Goal: Task Accomplishment & Management: Complete application form

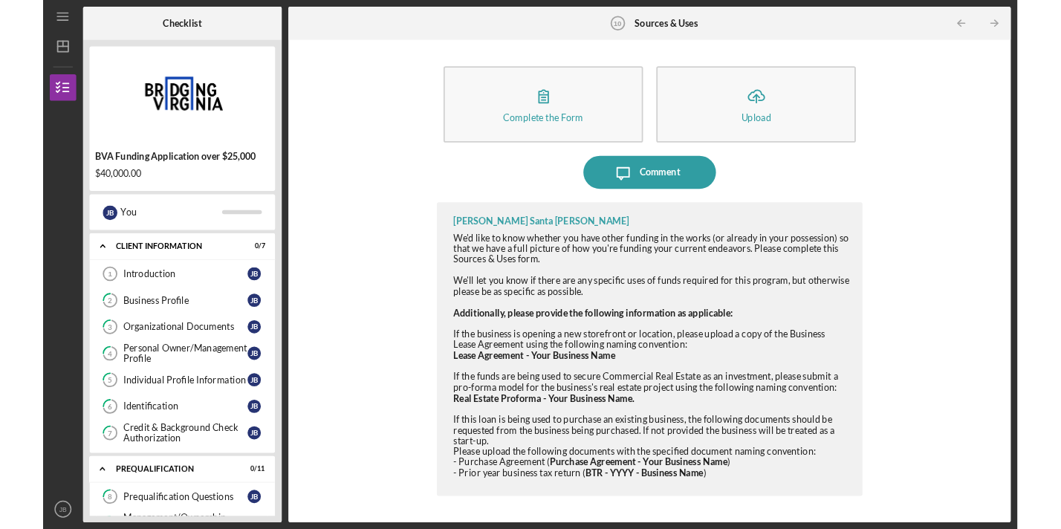
scroll to position [252, 0]
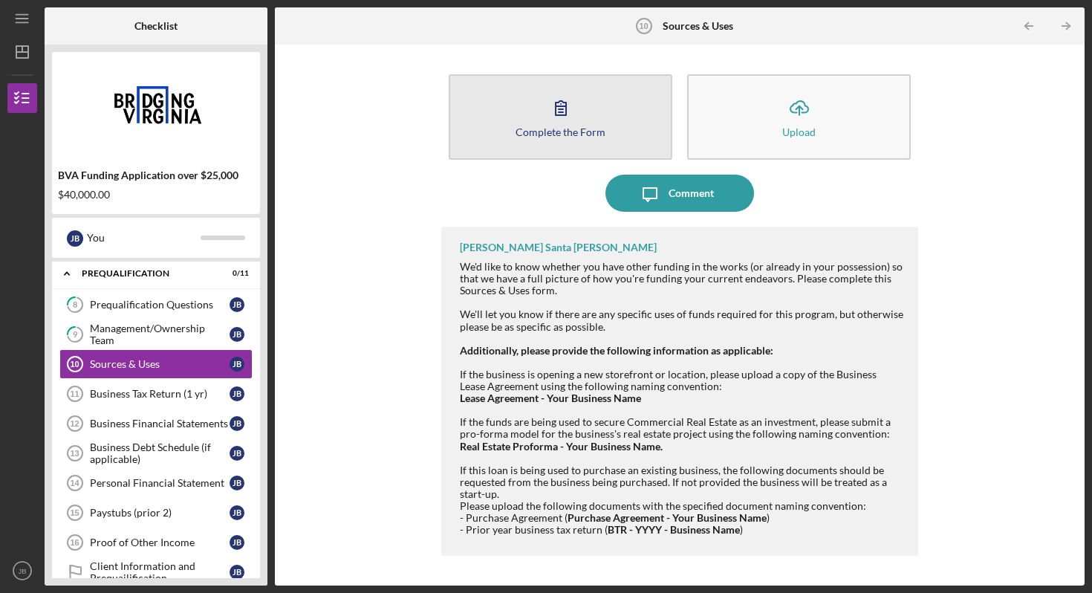
click at [572, 108] on icon "button" at bounding box center [560, 107] width 37 height 37
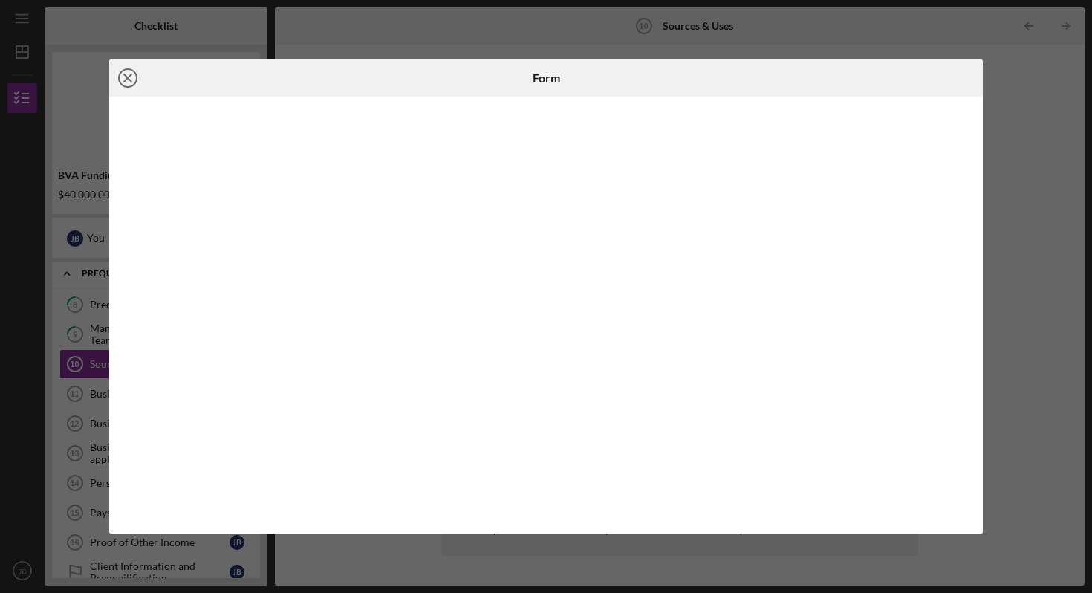
click at [134, 83] on circle at bounding box center [128, 78] width 18 height 18
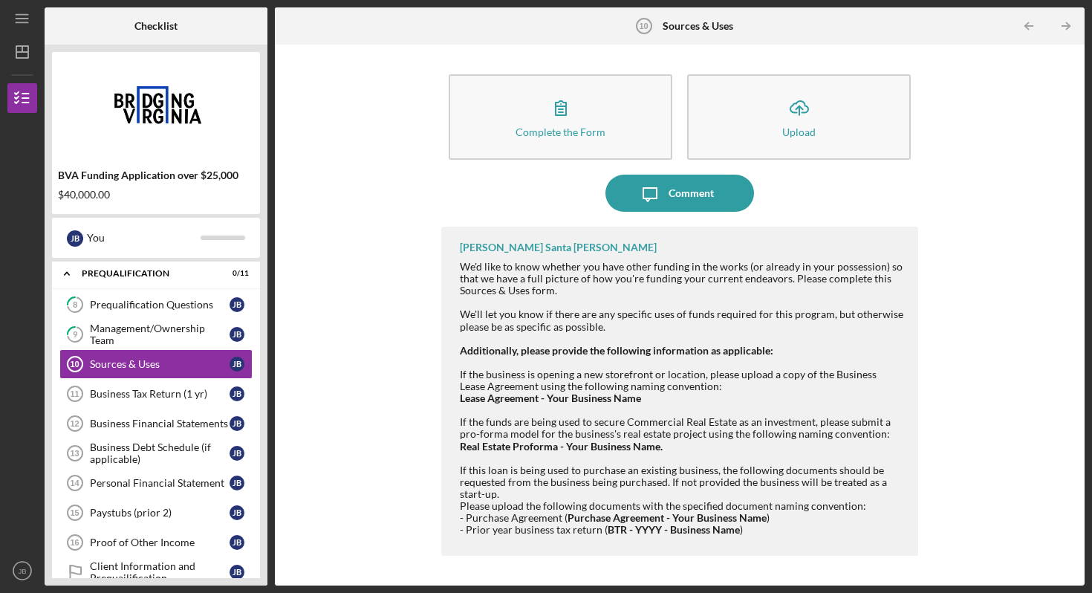
click at [1006, 105] on div "Complete the Form Form Icon/Upload Upload Icon/Message Comment [PERSON_NAME] Sa…" at bounding box center [679, 315] width 795 height 526
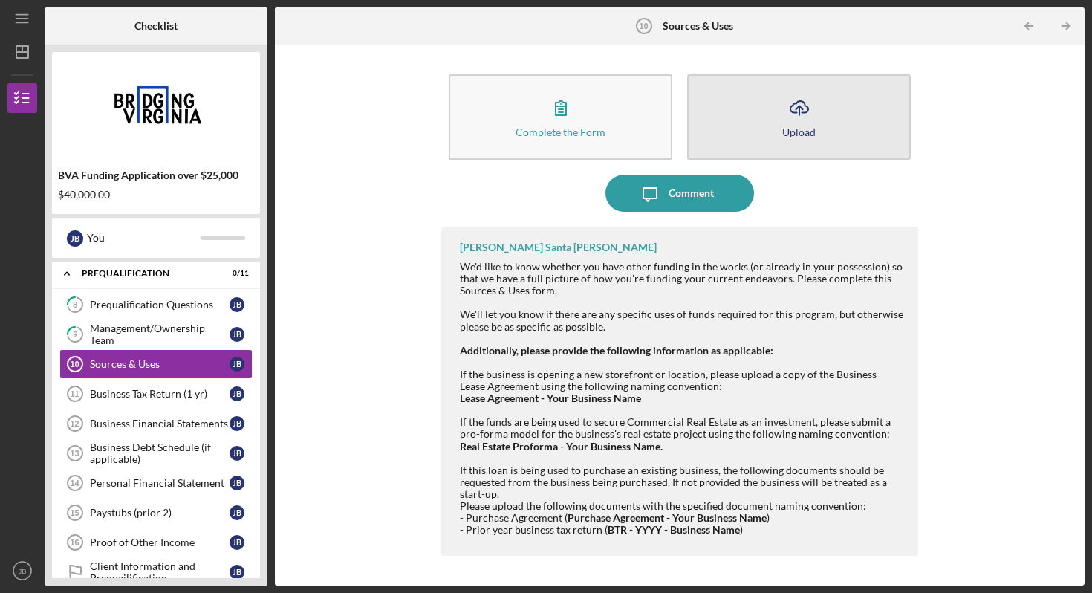
click at [694, 123] on button "Icon/Upload Upload" at bounding box center [799, 116] width 224 height 85
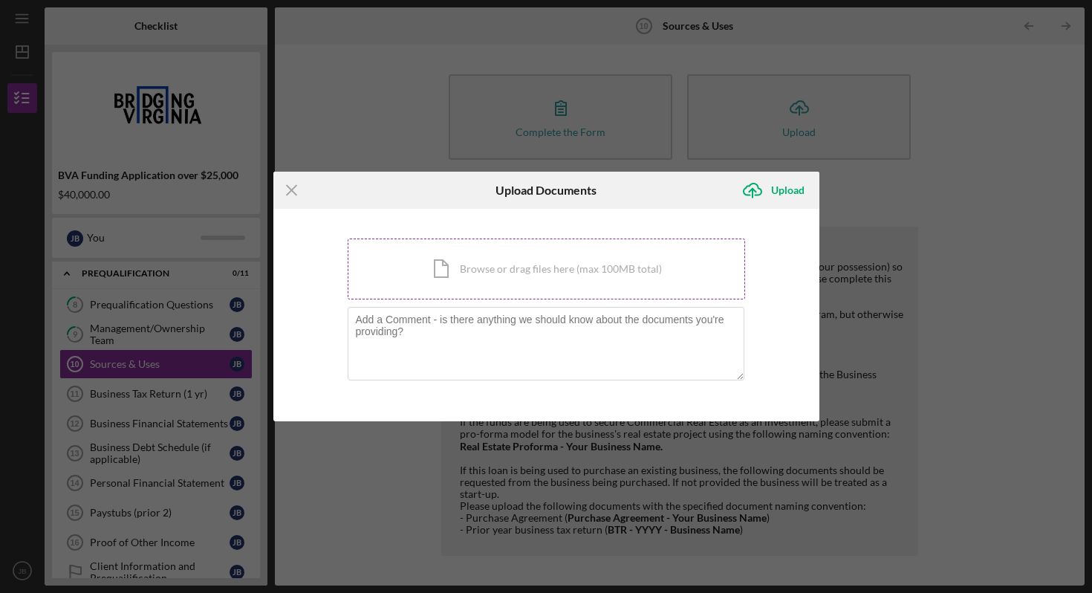
click at [511, 273] on div "Icon/Document Browse or drag files here (max 100MB total) Tap to choose files o…" at bounding box center [546, 268] width 397 height 61
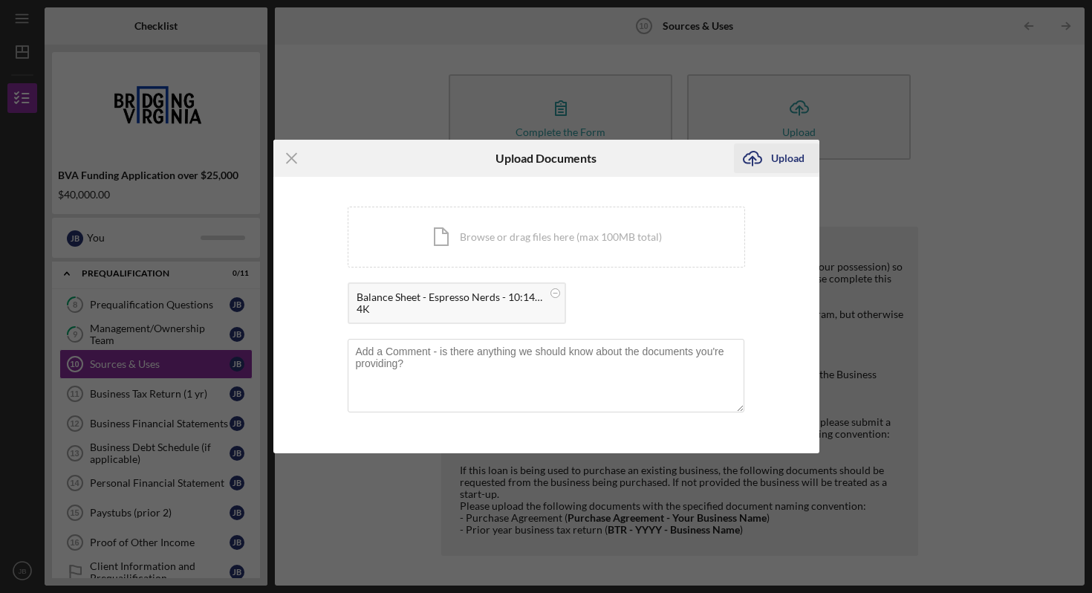
click at [778, 169] on div "Upload" at bounding box center [787, 158] width 33 height 30
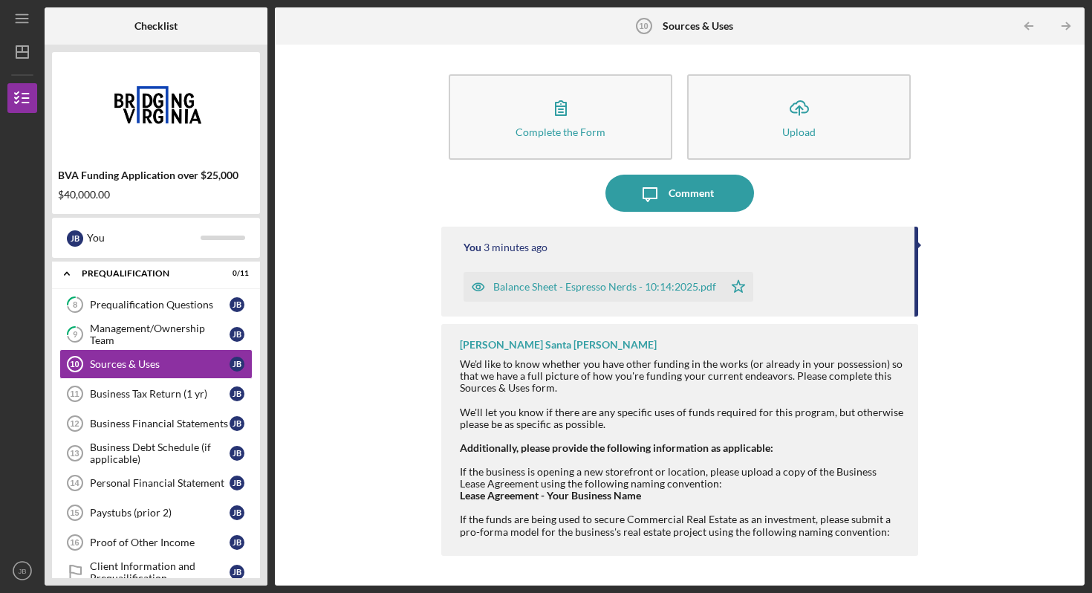
click at [1009, 122] on div "Complete the Form Form Icon/Upload Upload Icon/Message Comment You 3 minutes ag…" at bounding box center [679, 315] width 795 height 526
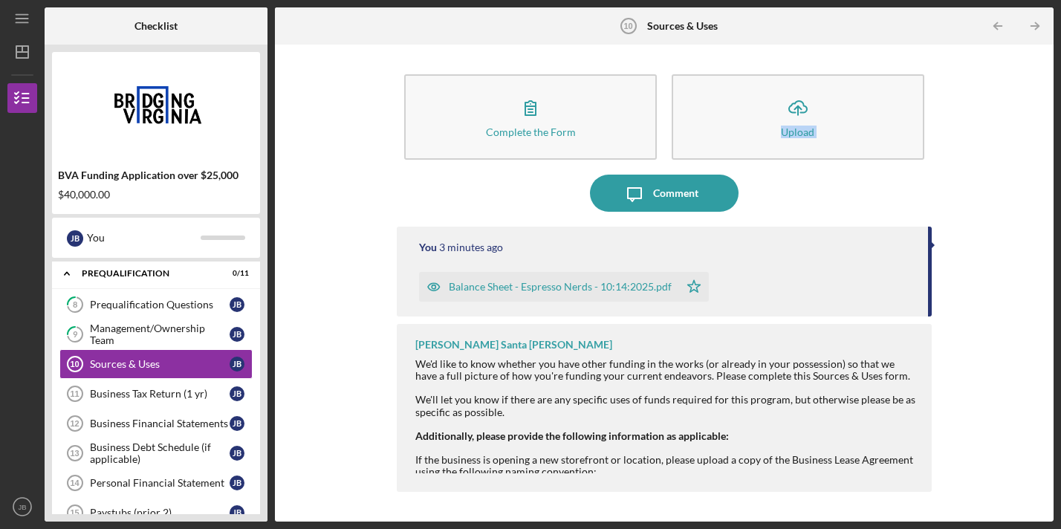
click at [614, 284] on div "Balance Sheet - Espresso Nerds - 10:14:2025.pdf" at bounding box center [560, 287] width 223 height 12
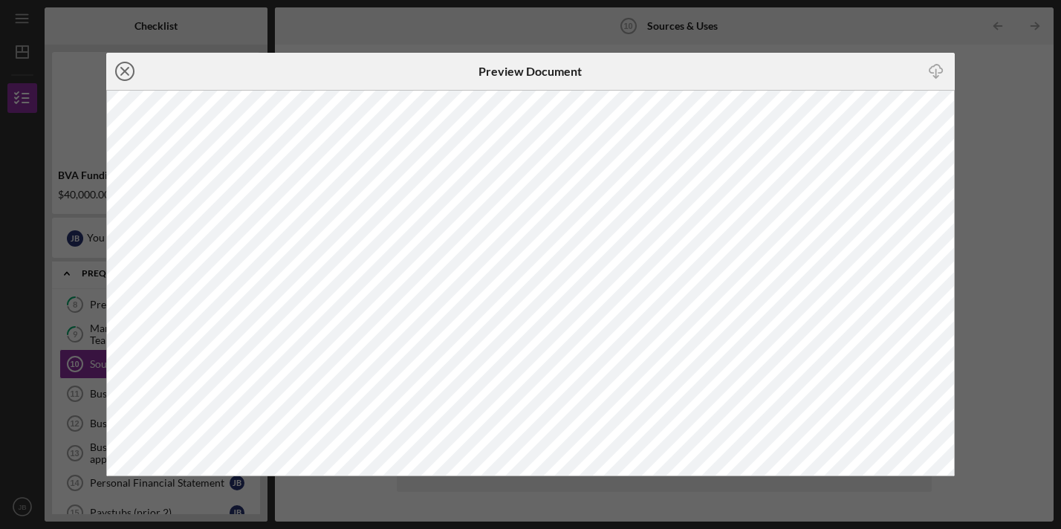
click at [127, 71] on icon "Icon/Close" at bounding box center [124, 71] width 37 height 37
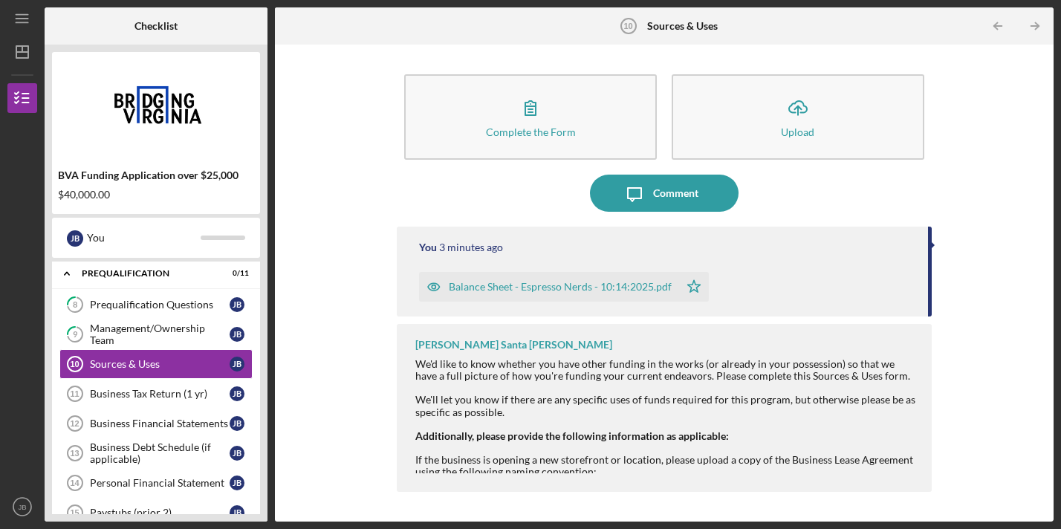
click at [435, 287] on icon "button" at bounding box center [434, 287] width 30 height 30
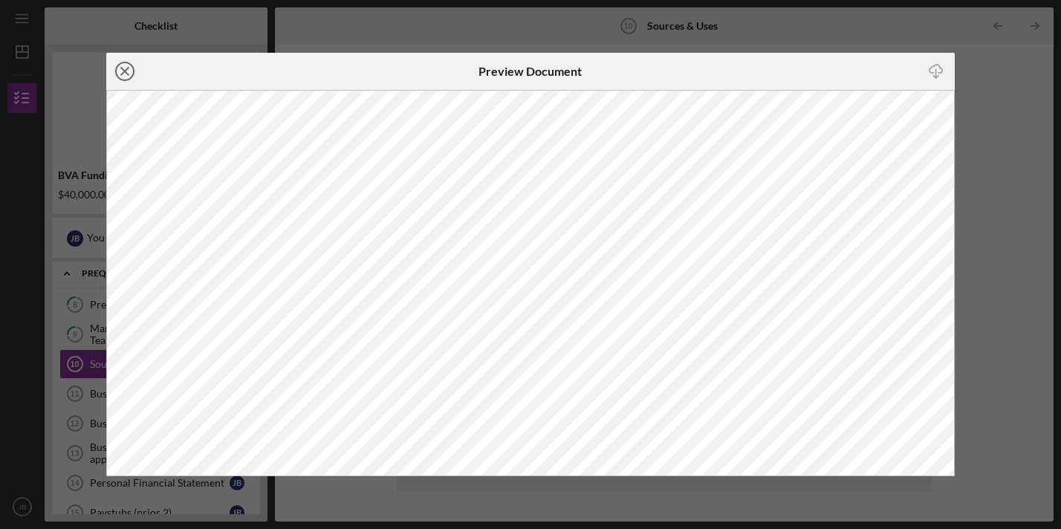
click at [123, 71] on icon "Icon/Close" at bounding box center [124, 71] width 37 height 37
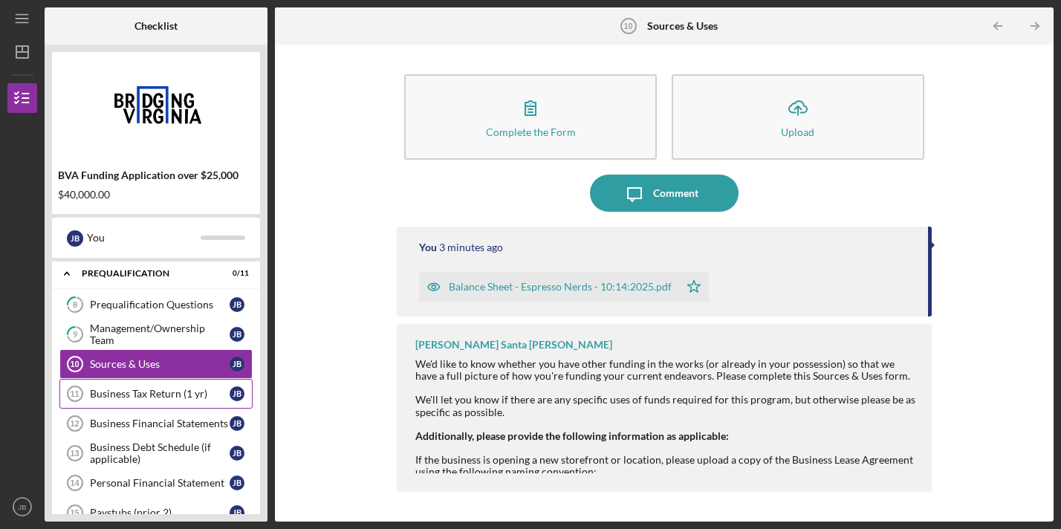
click at [154, 392] on div "Business Tax Return (1 yr)" at bounding box center [160, 394] width 140 height 12
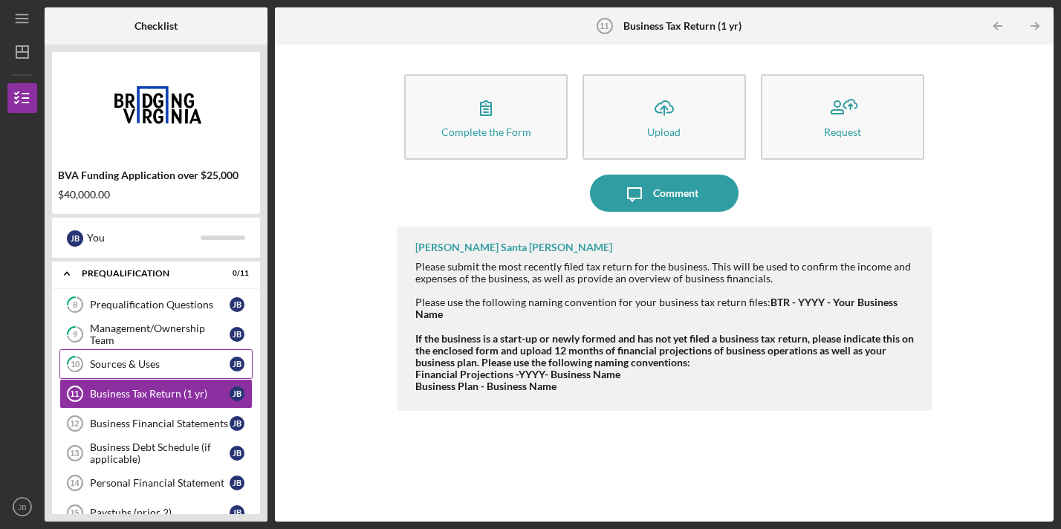
click at [155, 362] on div "Sources & Uses" at bounding box center [160, 364] width 140 height 12
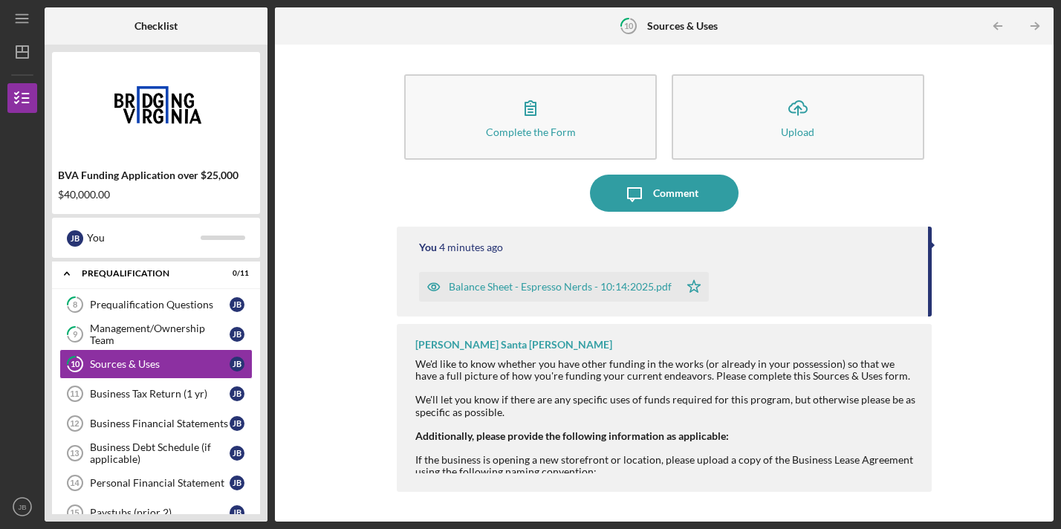
drag, startPoint x: 508, startPoint y: 287, endPoint x: 677, endPoint y: 334, distance: 175.7
click at [677, 334] on div "You 4 minutes ago Balance Sheet - Espresso Nerds - 10:14:2025.pdf Icon/Star [PE…" at bounding box center [664, 363] width 535 height 273
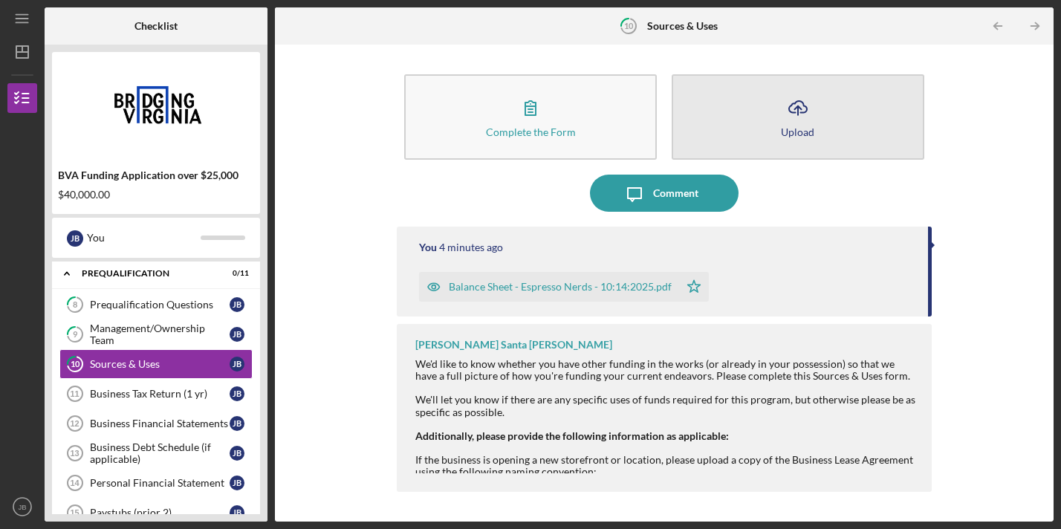
click at [781, 148] on button "Icon/Upload Upload" at bounding box center [797, 116] width 253 height 85
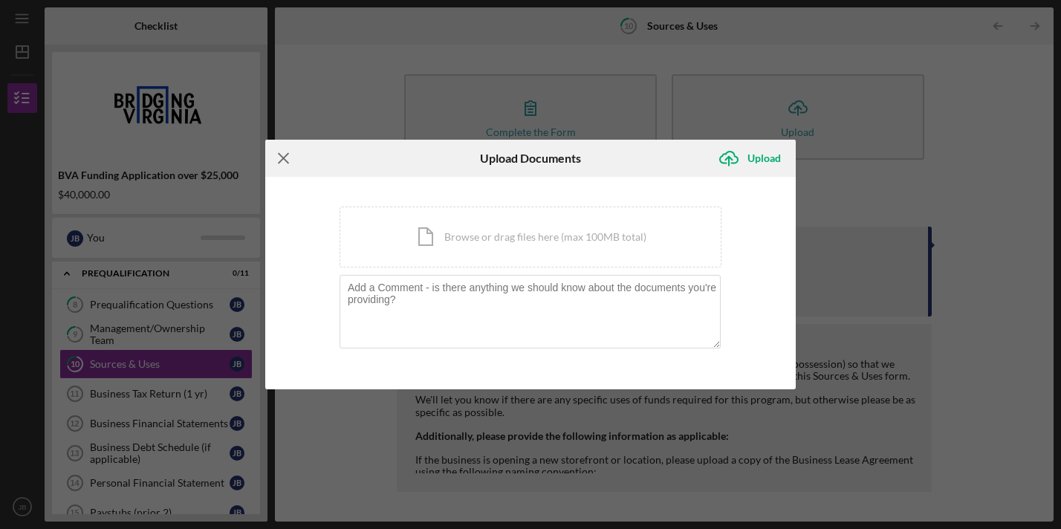
click at [282, 154] on icon "Icon/Menu Close" at bounding box center [283, 158] width 37 height 37
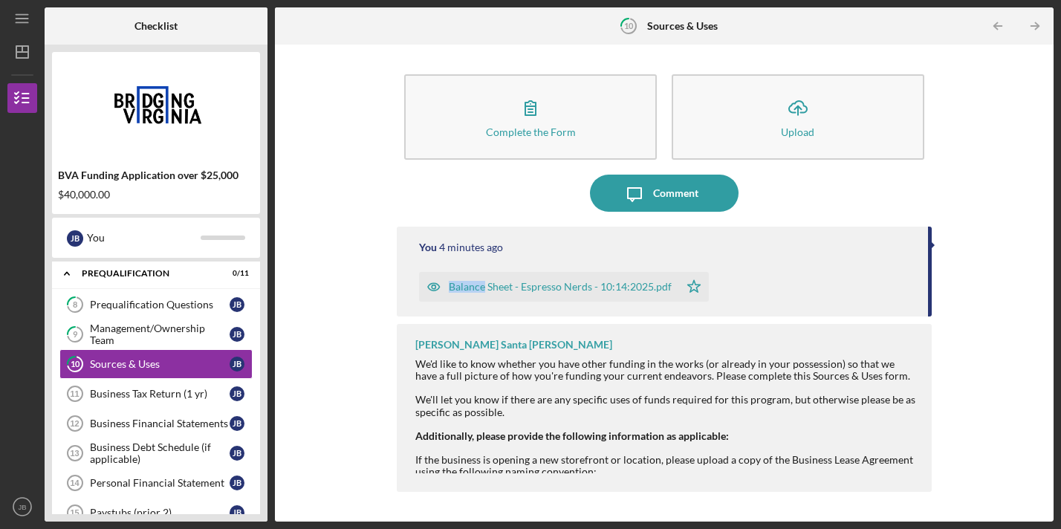
click at [524, 279] on div "Balance Sheet - Espresso Nerds - 10:14:2025.pdf" at bounding box center [549, 287] width 260 height 30
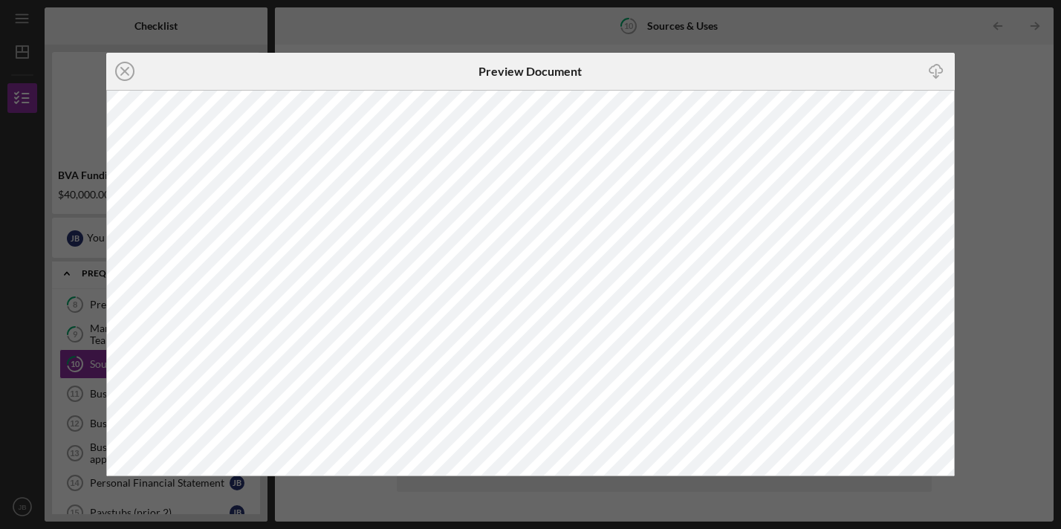
click at [937, 67] on icon "Icon/Download" at bounding box center [935, 71] width 33 height 33
click at [941, 68] on icon "button" at bounding box center [935, 69] width 13 height 8
click at [125, 71] on icon "Icon/Close" at bounding box center [124, 71] width 37 height 37
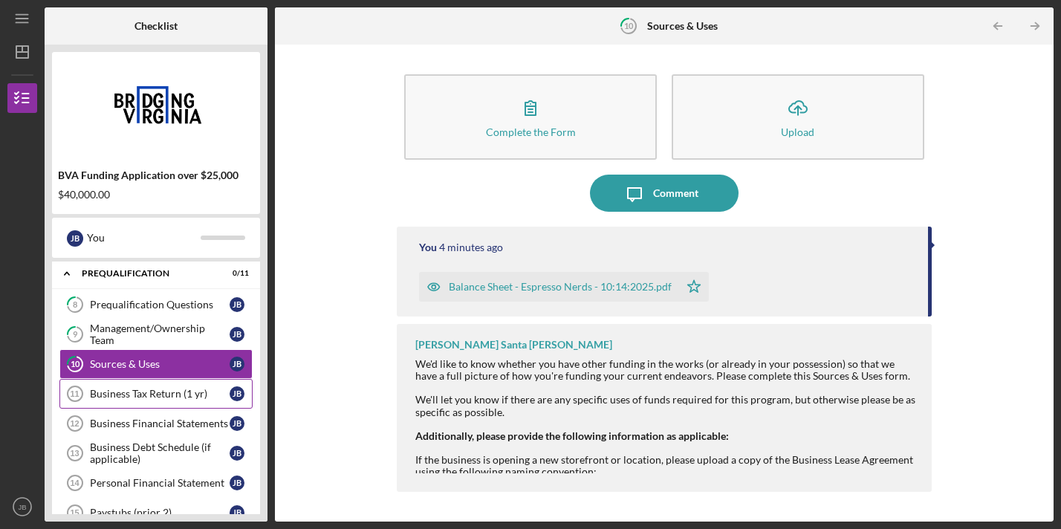
click at [104, 397] on div "Business Tax Return (1 yr)" at bounding box center [160, 394] width 140 height 12
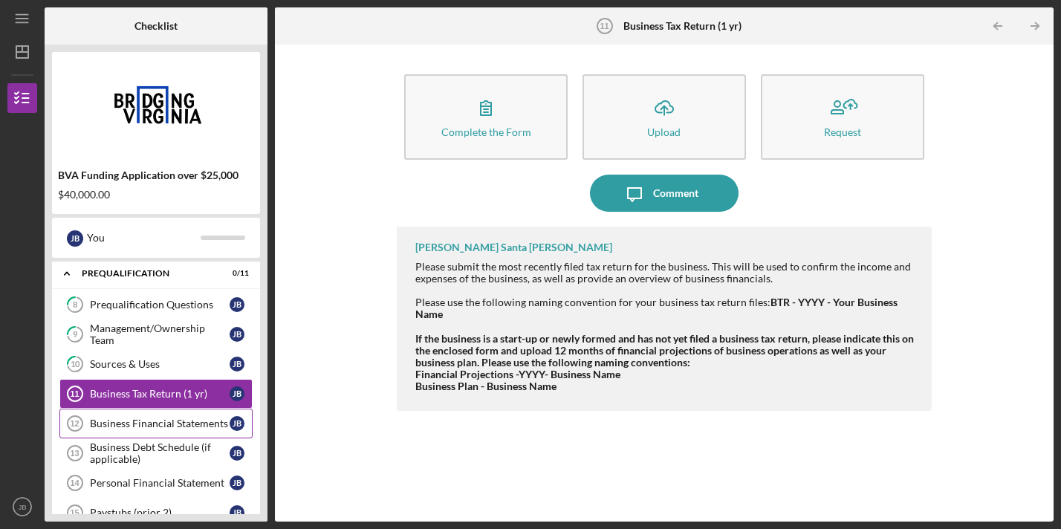
click at [170, 423] on div "Business Financial Statements" at bounding box center [160, 423] width 140 height 12
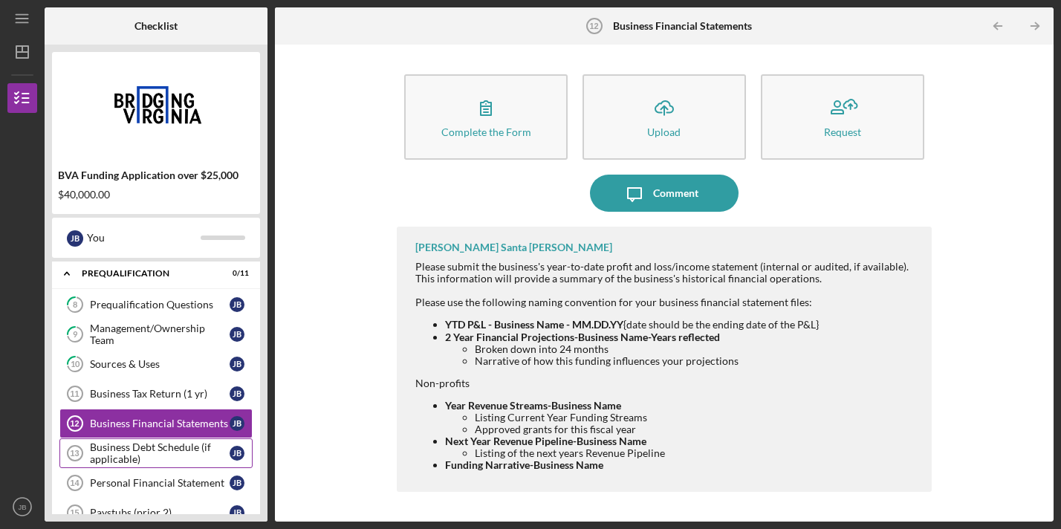
click at [136, 450] on div "Business Debt Schedule (if applicable)" at bounding box center [160, 453] width 140 height 24
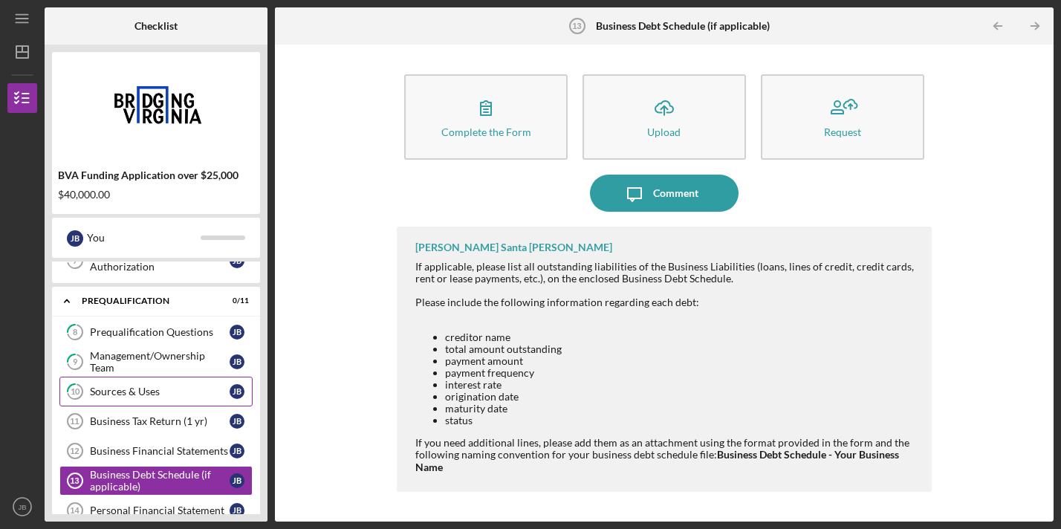
scroll to position [221, 0]
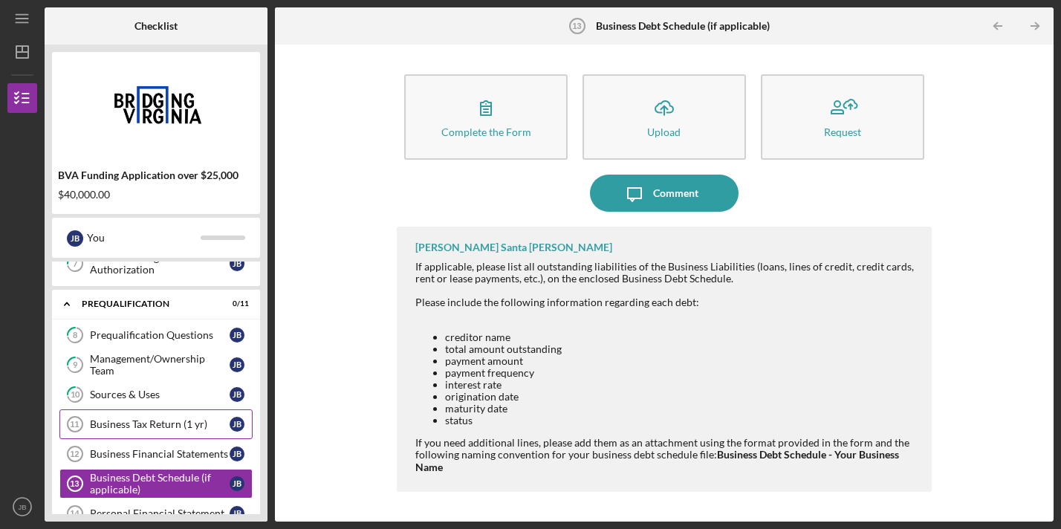
click at [149, 422] on div "Business Tax Return (1 yr)" at bounding box center [160, 424] width 140 height 12
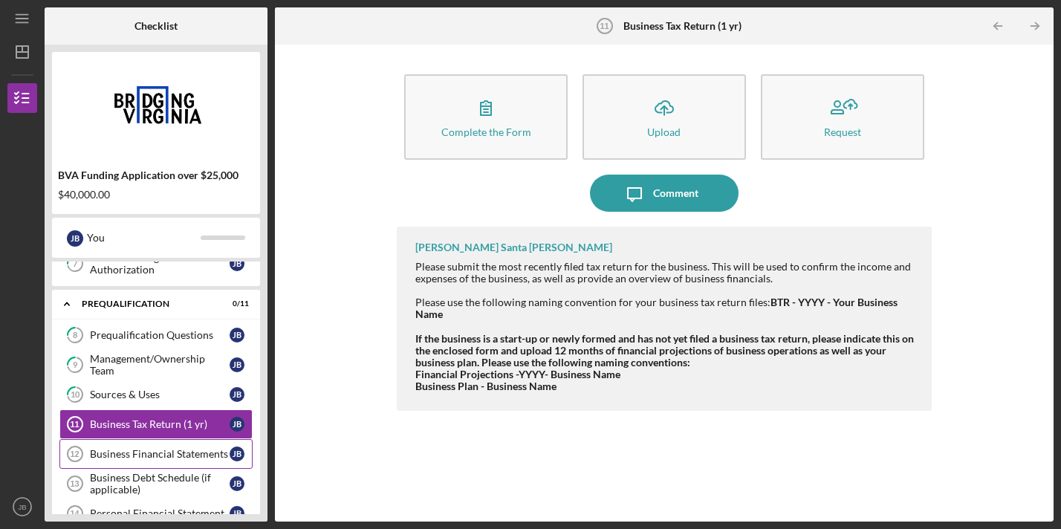
click at [146, 447] on link "Business Financial Statements 12 Business Financial Statements [PERSON_NAME]" at bounding box center [155, 454] width 193 height 30
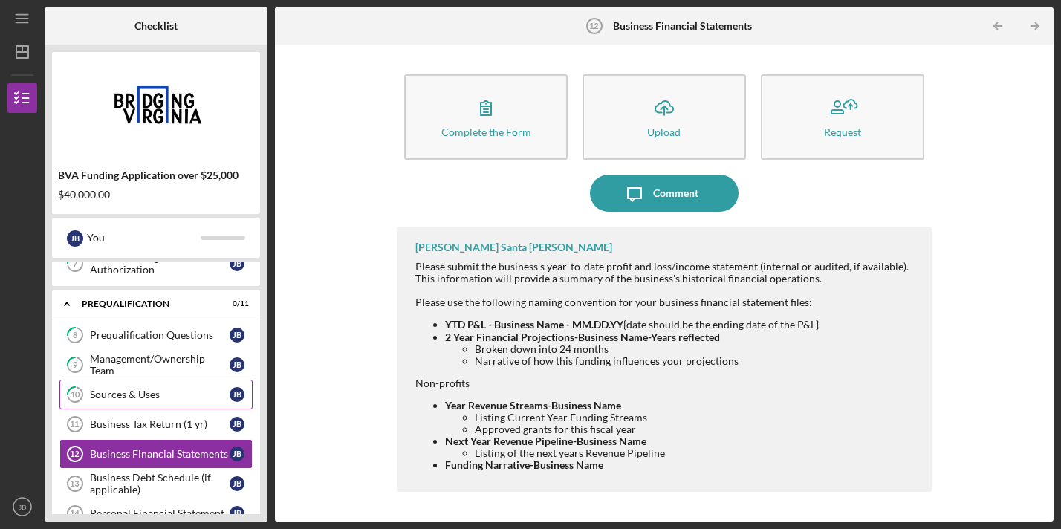
click at [123, 399] on div "Sources & Uses" at bounding box center [160, 394] width 140 height 12
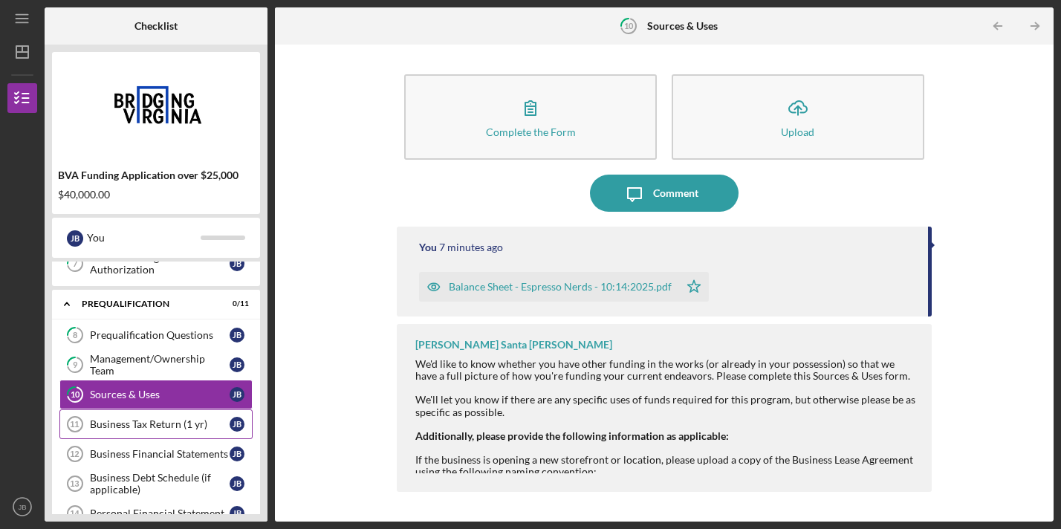
click at [137, 422] on div "Business Tax Return (1 yr)" at bounding box center [160, 424] width 140 height 12
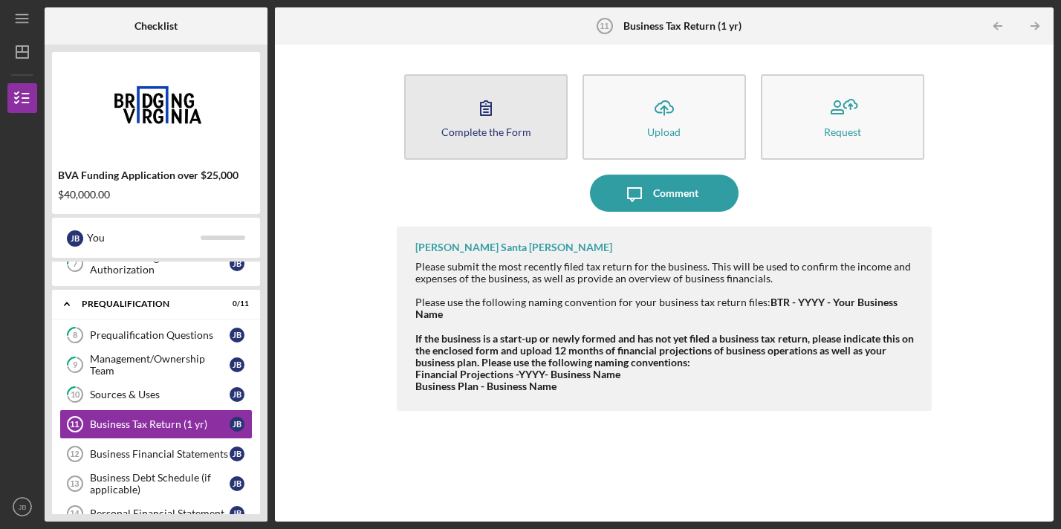
click at [493, 117] on icon "button" at bounding box center [485, 107] width 37 height 37
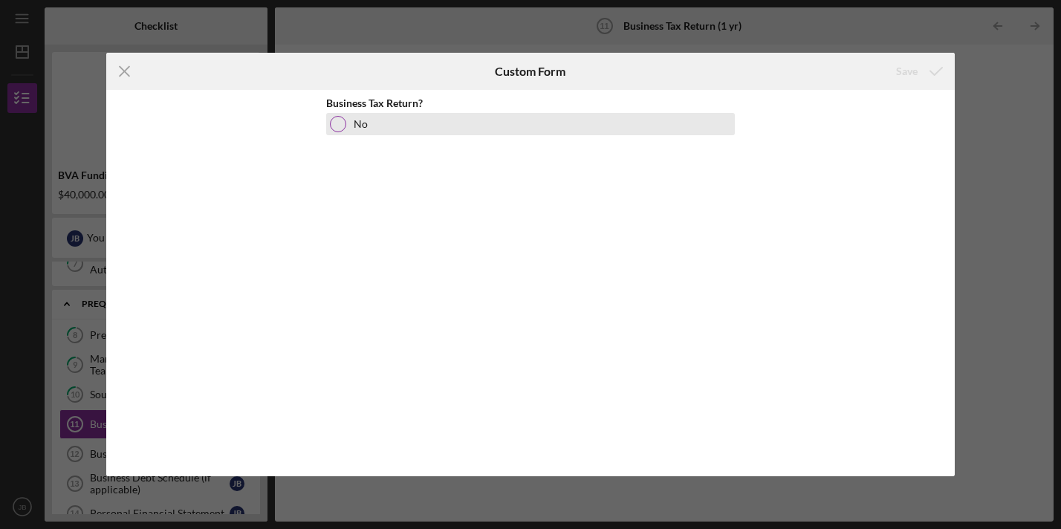
click at [339, 128] on div at bounding box center [338, 124] width 16 height 16
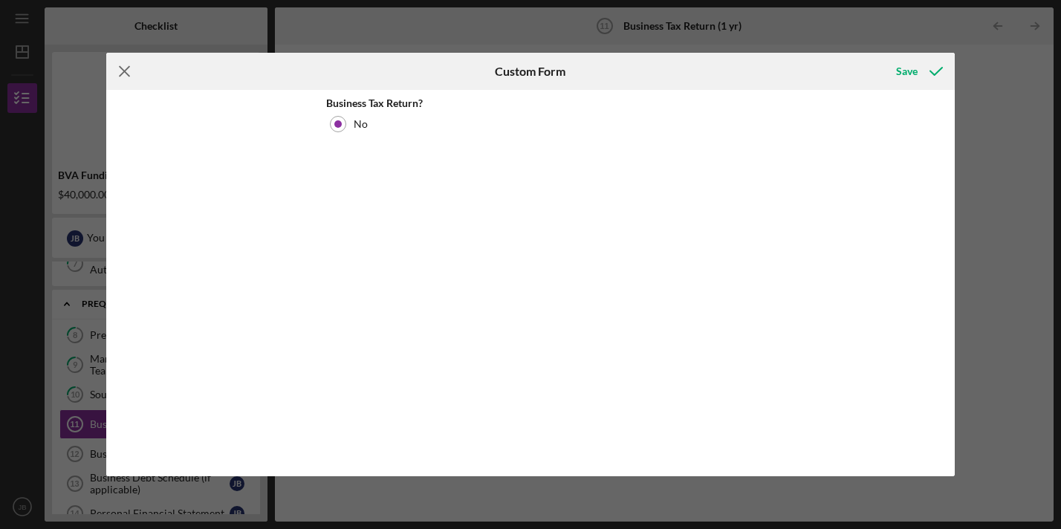
click at [123, 71] on line at bounding box center [125, 72] width 10 height 10
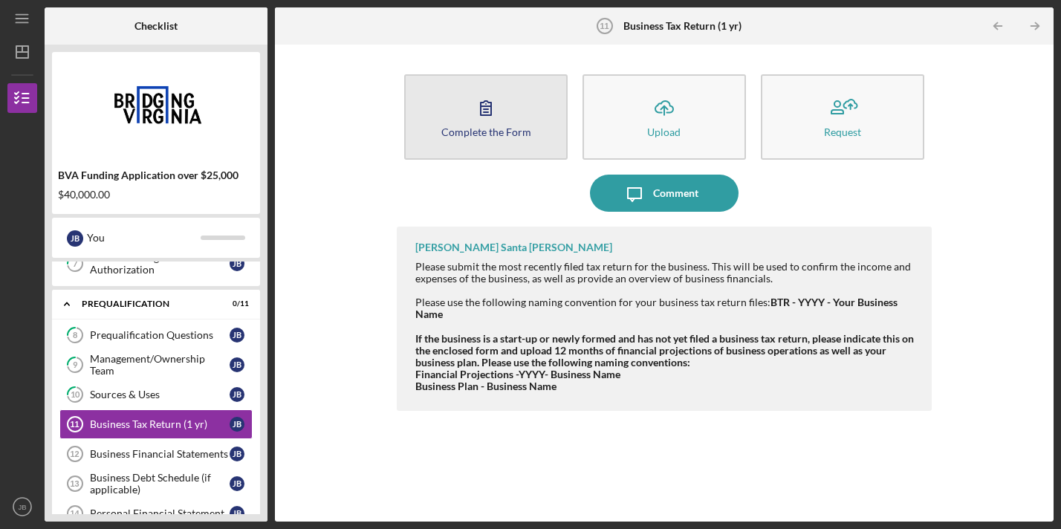
click at [471, 123] on icon "button" at bounding box center [485, 107] width 37 height 37
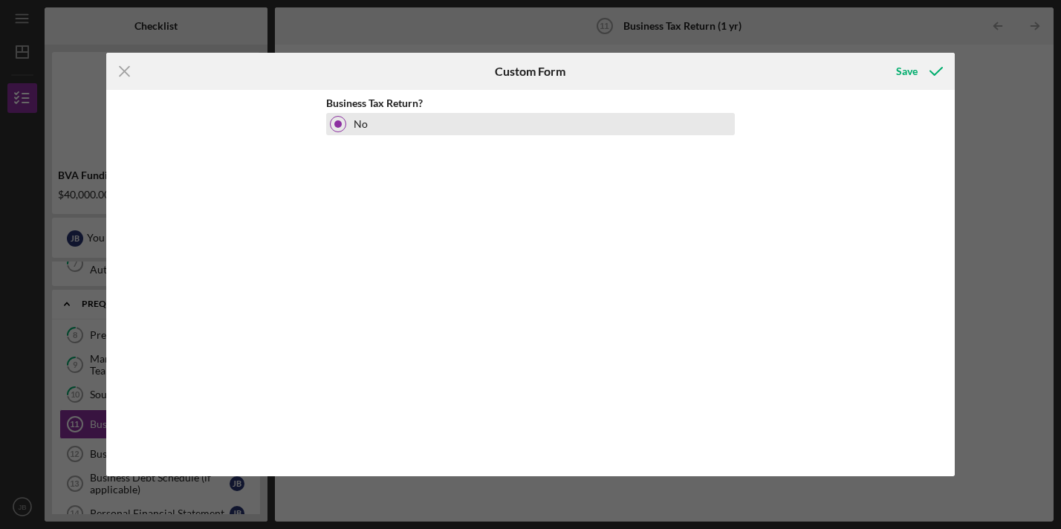
click at [336, 123] on div at bounding box center [337, 123] width 7 height 7
click at [340, 126] on div at bounding box center [337, 123] width 7 height 7
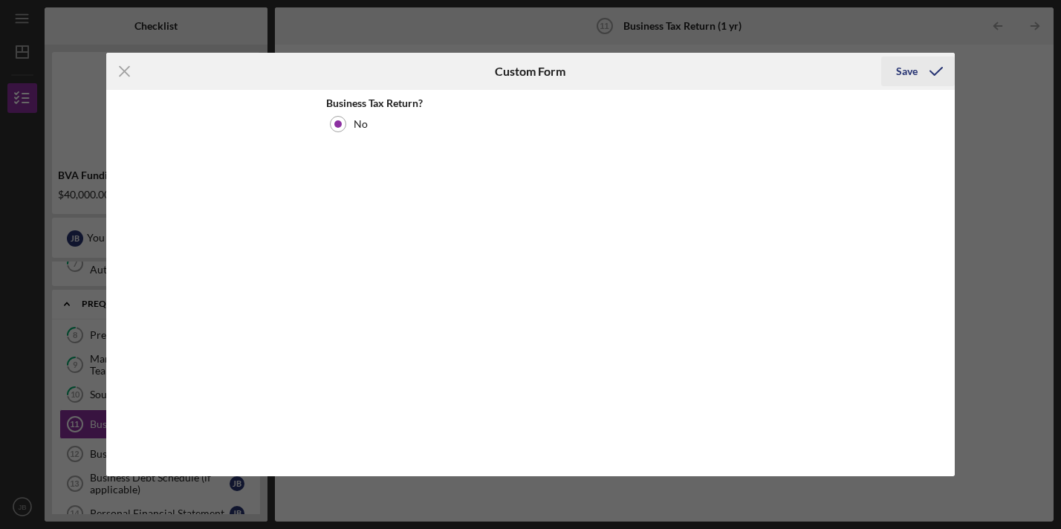
click at [935, 76] on icon "submit" at bounding box center [935, 71] width 37 height 37
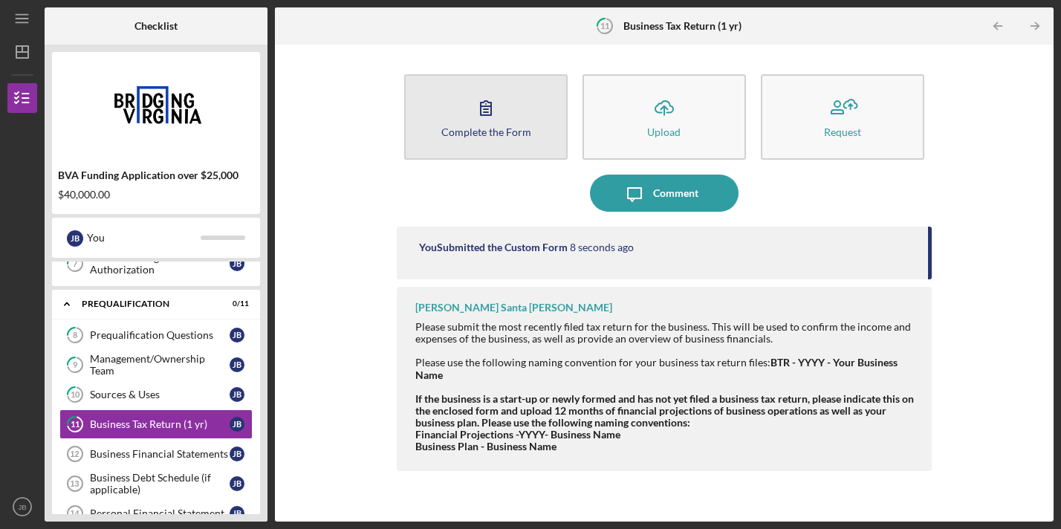
click at [509, 116] on button "Complete the Form Form" at bounding box center [485, 116] width 163 height 85
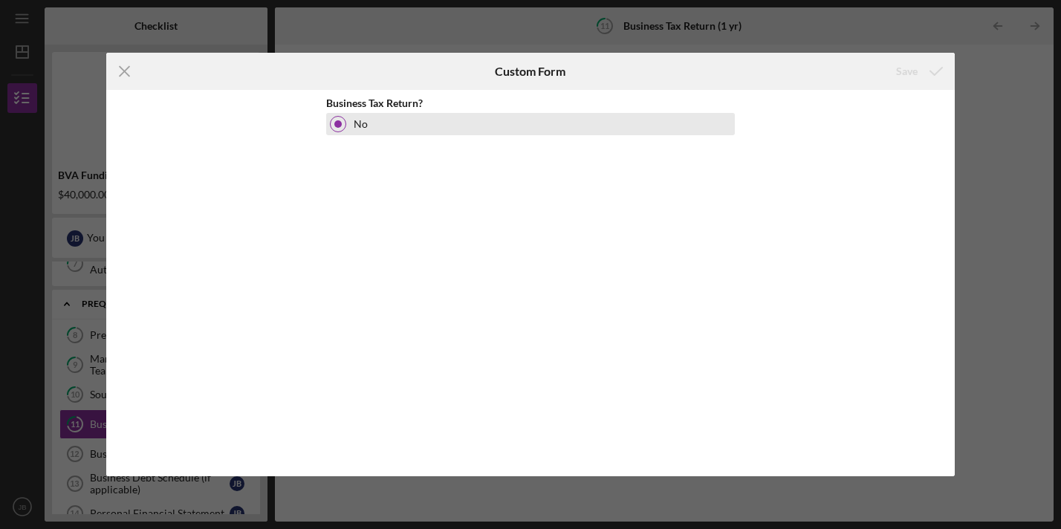
click at [338, 126] on div at bounding box center [337, 123] width 7 height 7
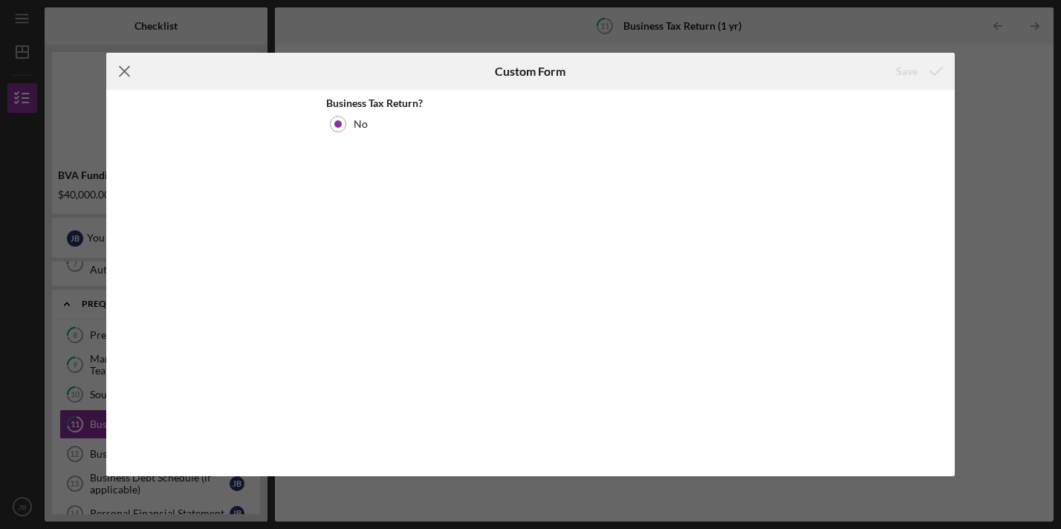
click at [119, 70] on icon "Icon/Menu Close" at bounding box center [124, 71] width 37 height 37
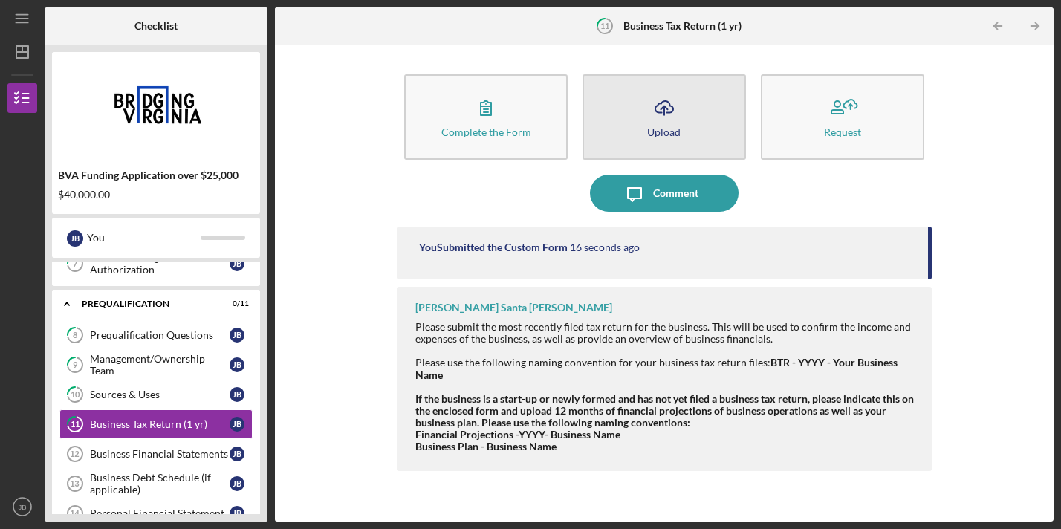
click at [654, 129] on div "Upload" at bounding box center [663, 131] width 33 height 11
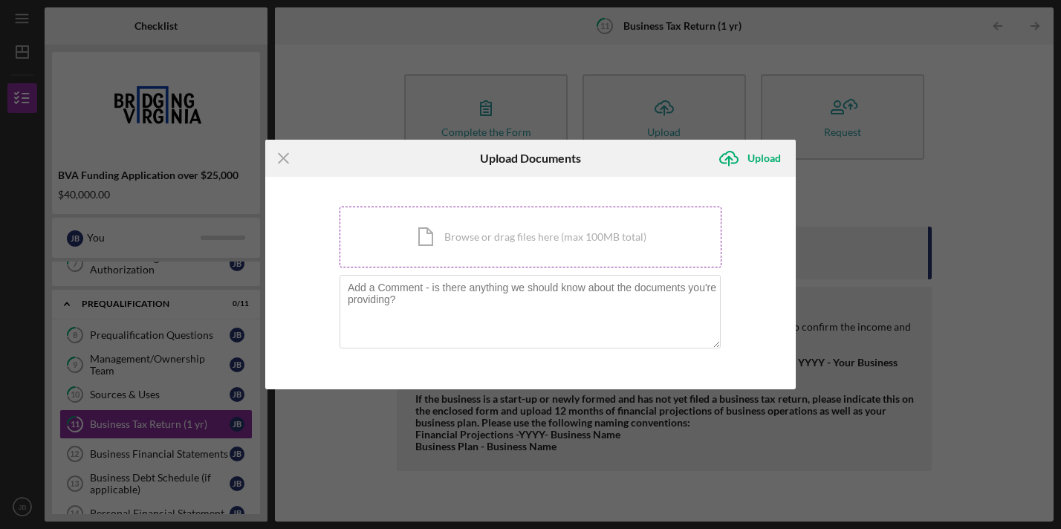
click at [468, 233] on div "Icon/Document Browse or drag files here (max 100MB total) Tap to choose files o…" at bounding box center [530, 236] width 382 height 61
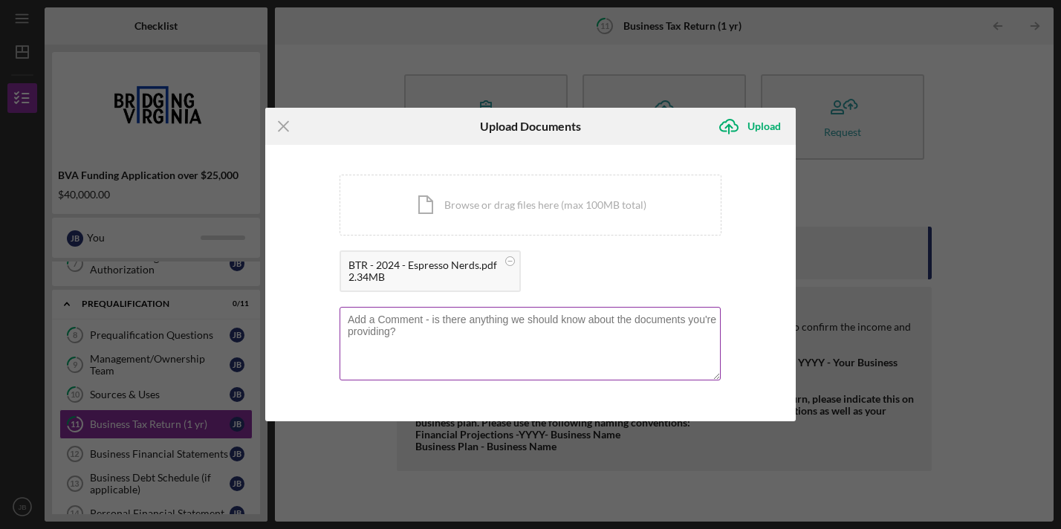
click at [450, 327] on textarea at bounding box center [529, 343] width 381 height 73
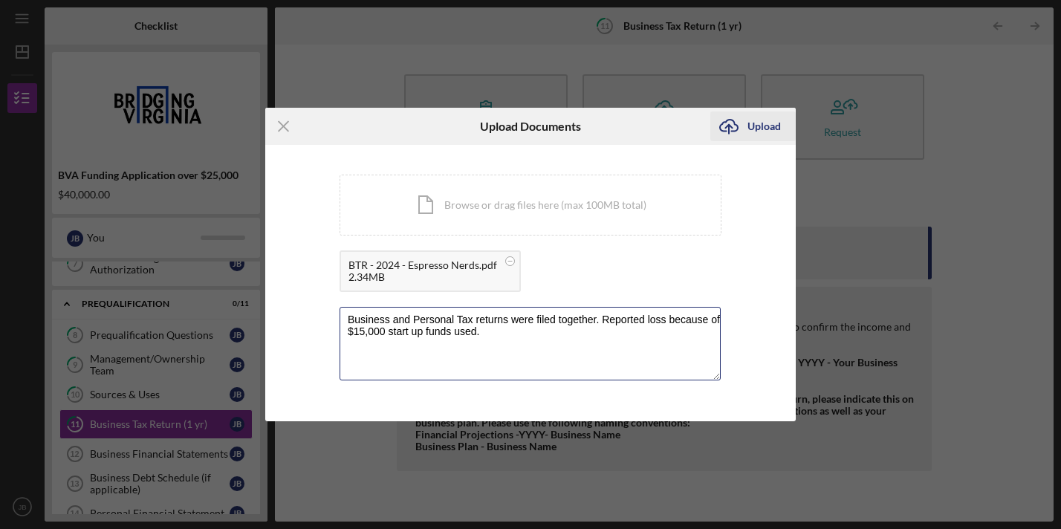
type textarea "Business and Personal Tax returns were filed together. Reported loss because of…"
click at [740, 128] on icon "Icon/Upload" at bounding box center [728, 126] width 37 height 37
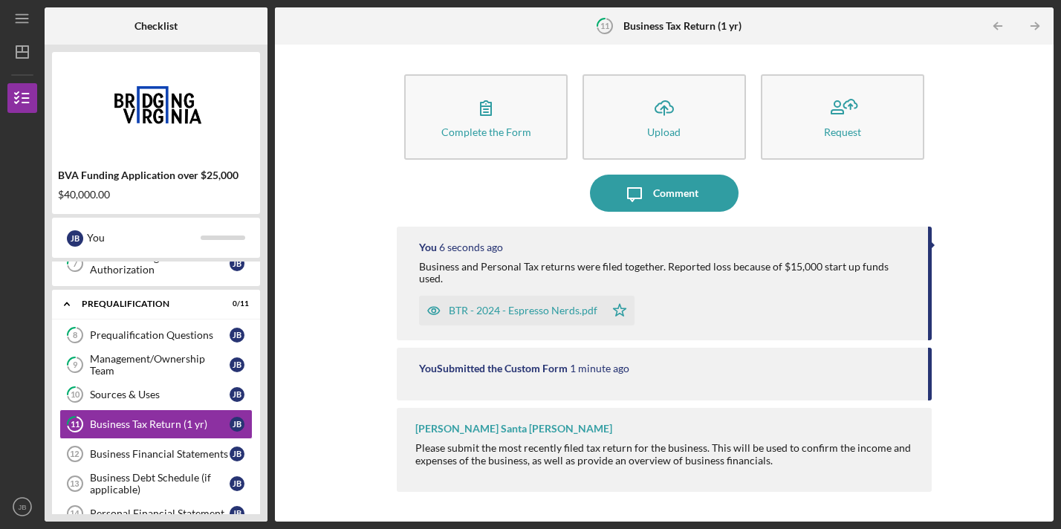
click at [454, 442] on div "Please submit the most recently filed tax return for the business. This will be…" at bounding box center [665, 471] width 501 height 59
click at [475, 458] on div "Please submit the most recently filed tax return for the business. This will be…" at bounding box center [665, 471] width 501 height 59
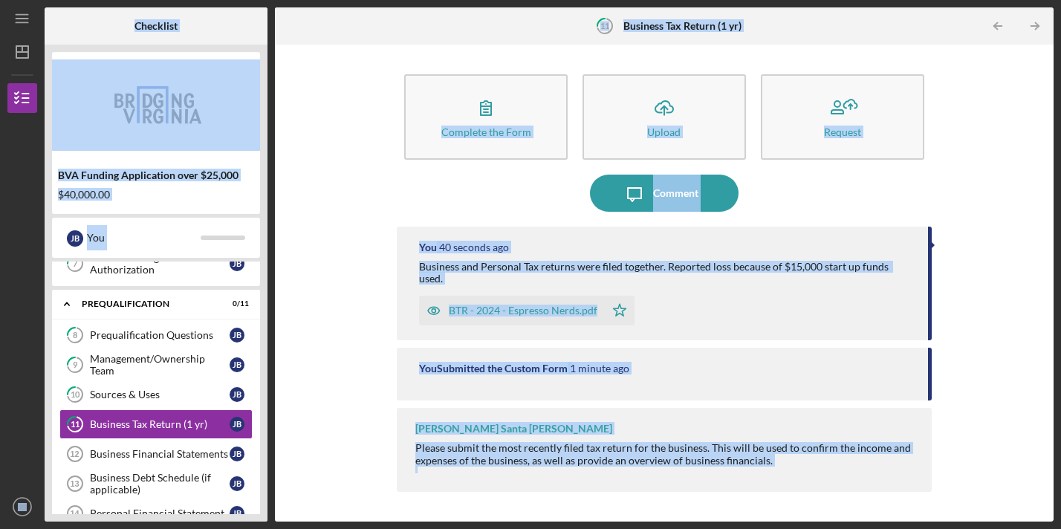
copy body "Checklist BVA Funding Application over $25,000 $40,000.00 [PERSON_NAME] You Ico…"
click at [370, 306] on div "Complete the Form Form Icon/Upload Upload Request Icon/Message Comment You 1 mi…" at bounding box center [663, 283] width 763 height 462
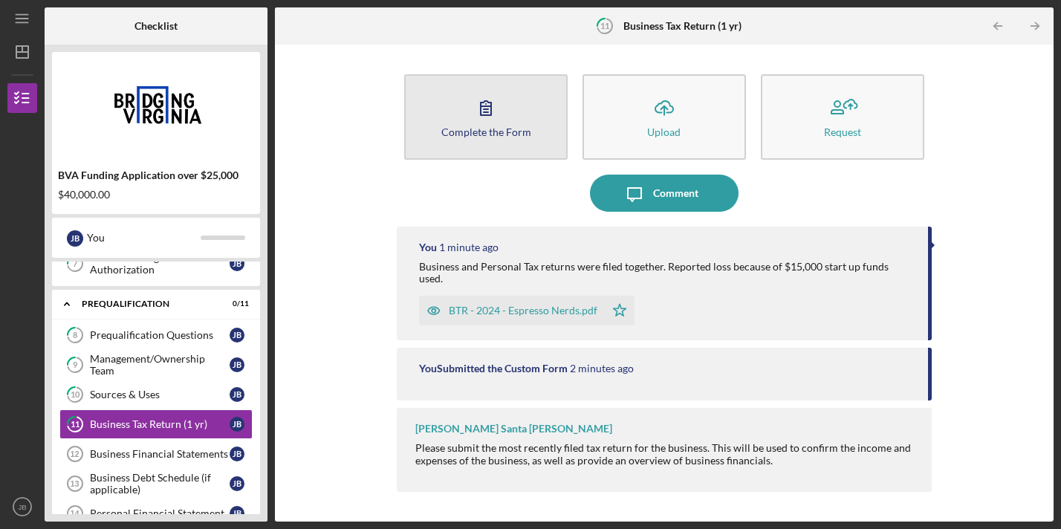
click at [508, 118] on button "Complete the Form Form" at bounding box center [485, 116] width 163 height 85
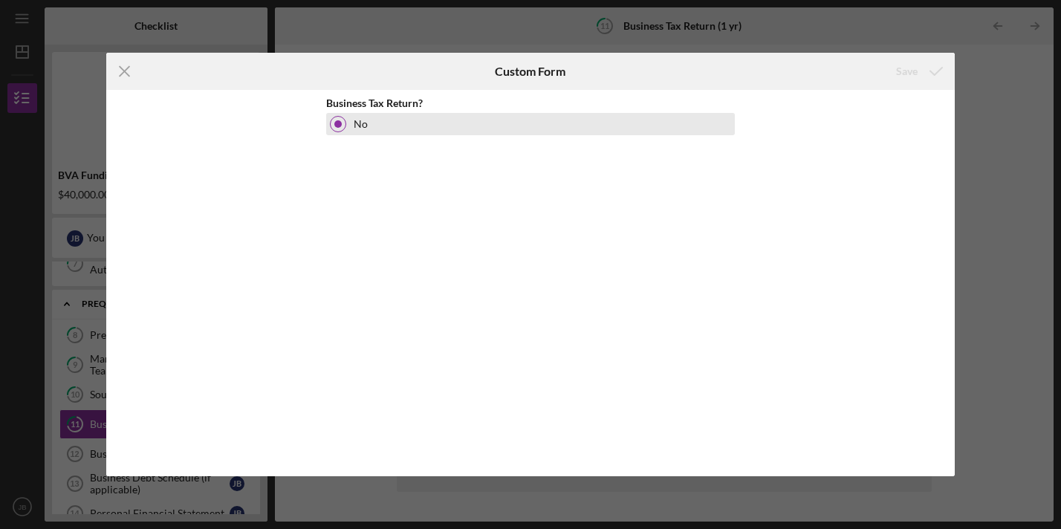
click at [336, 125] on div at bounding box center [337, 123] width 7 height 7
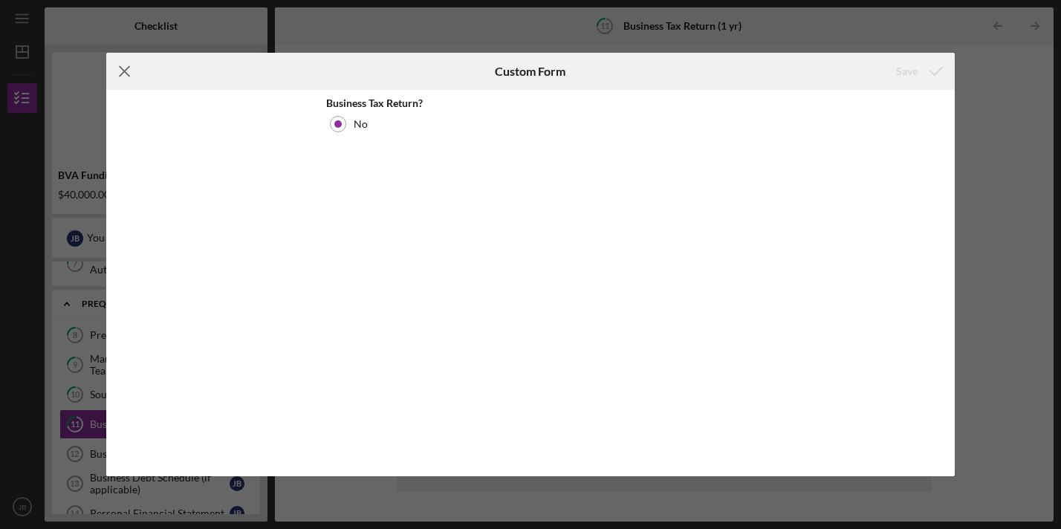
click at [122, 73] on line at bounding box center [125, 72] width 10 height 10
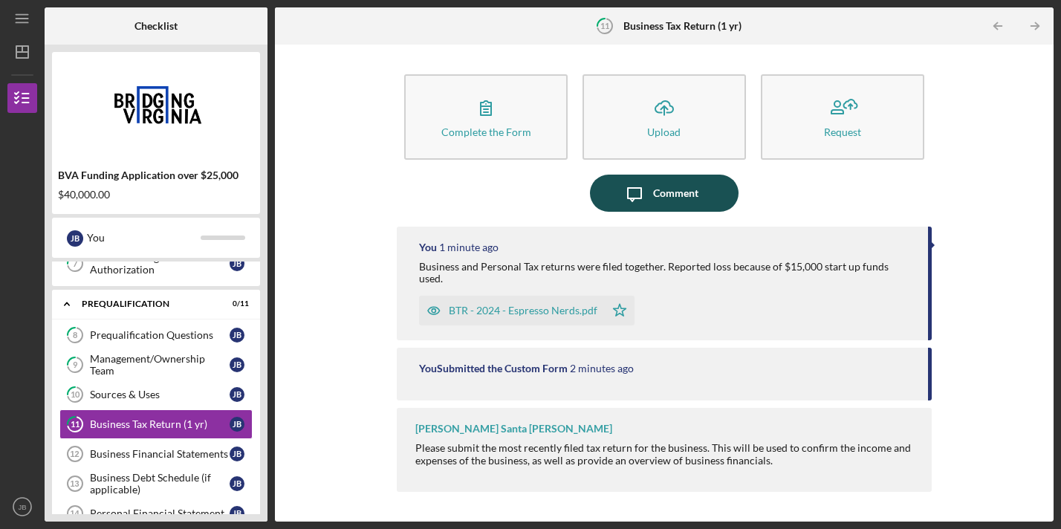
click at [663, 187] on div "Comment" at bounding box center [675, 193] width 45 height 37
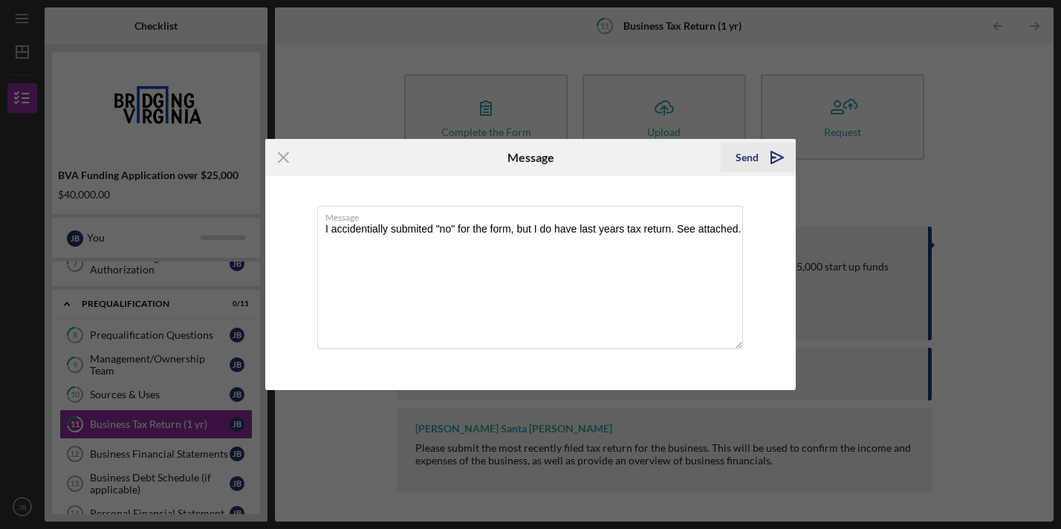
type textarea "I accidentially submited "no" for the form, but I do have last years tax return…"
click at [772, 160] on icon "Icon/icon-invite-send" at bounding box center [776, 157] width 37 height 37
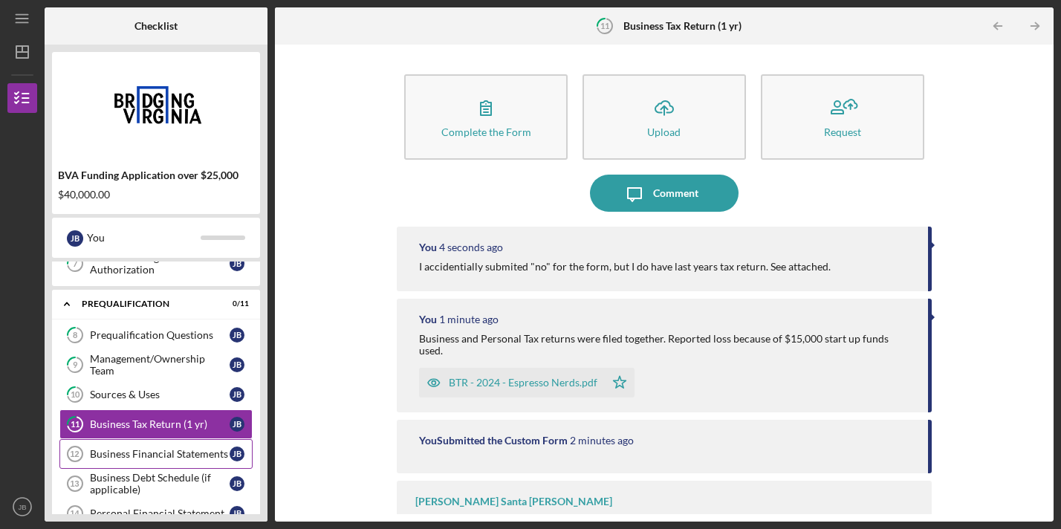
click at [125, 446] on link "Business Financial Statements 12 Business Financial Statements [PERSON_NAME]" at bounding box center [155, 454] width 193 height 30
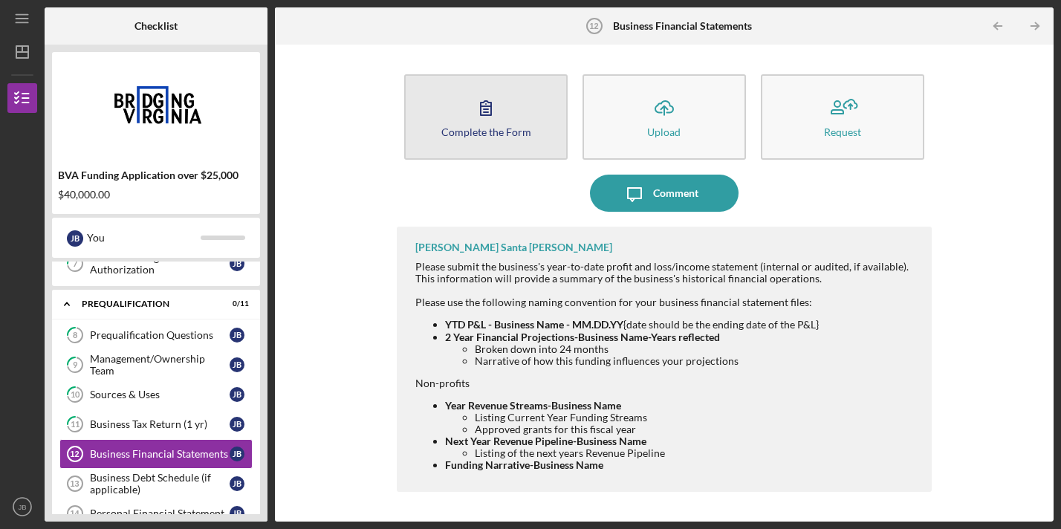
click at [472, 133] on div "Complete the Form" at bounding box center [486, 131] width 90 height 11
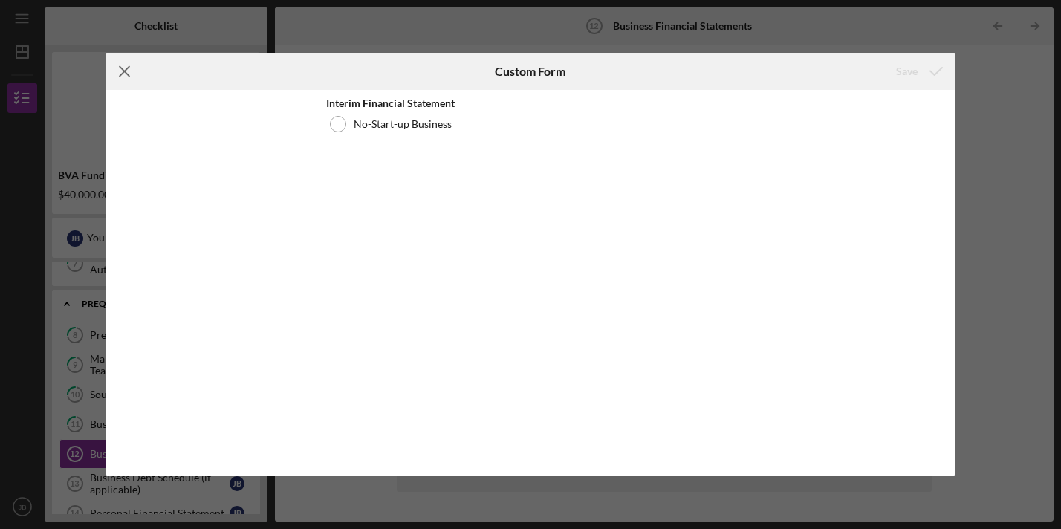
click at [123, 71] on line at bounding box center [125, 72] width 10 height 10
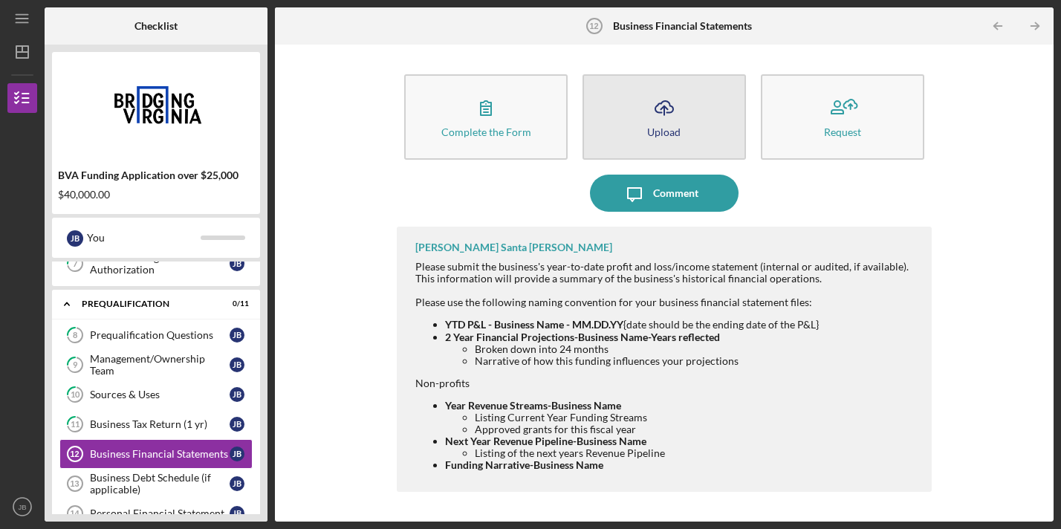
click at [664, 127] on div "Upload" at bounding box center [663, 131] width 33 height 11
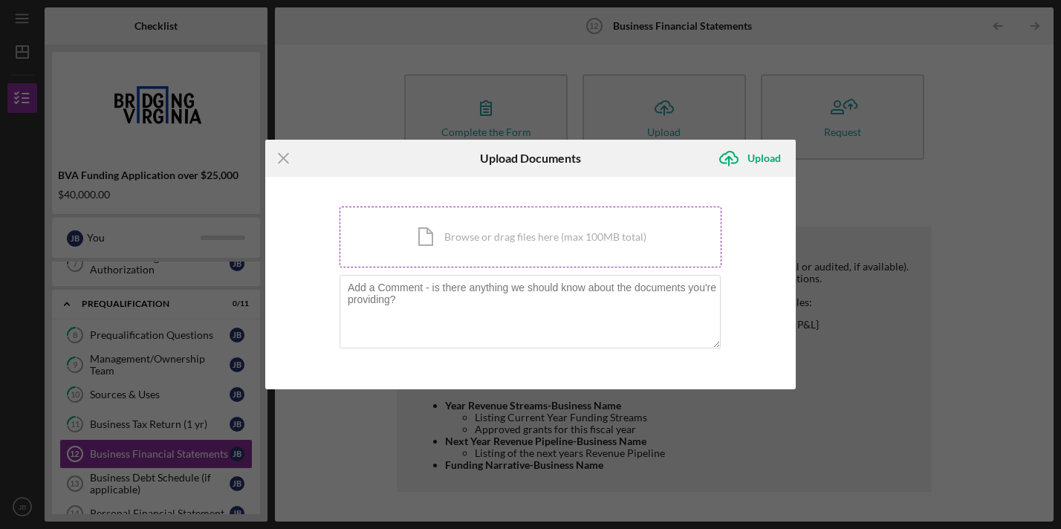
click at [478, 226] on div "Icon/Document Browse or drag files here (max 100MB total) Tap to choose files o…" at bounding box center [530, 236] width 382 height 61
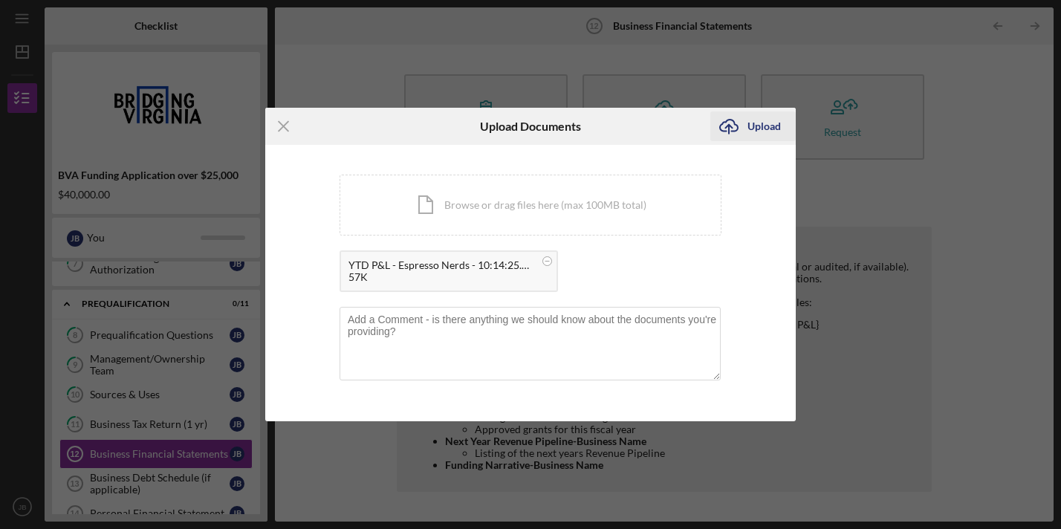
click at [766, 128] on div "Upload" at bounding box center [763, 126] width 33 height 30
